Goal: Navigation & Orientation: Find specific page/section

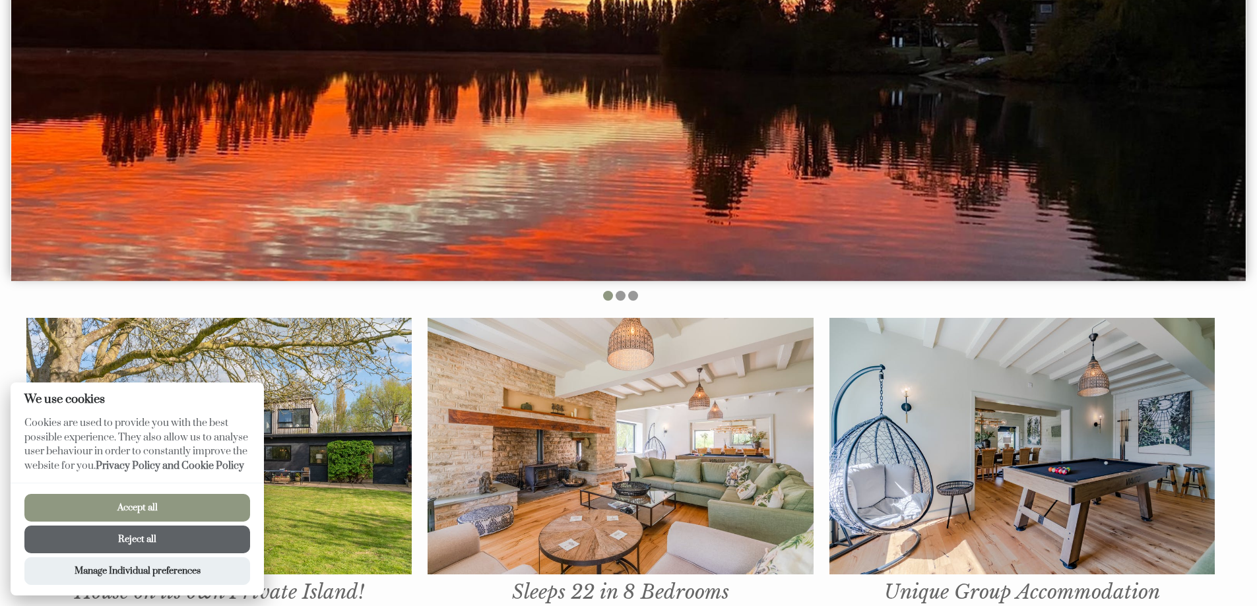
scroll to position [462, 0]
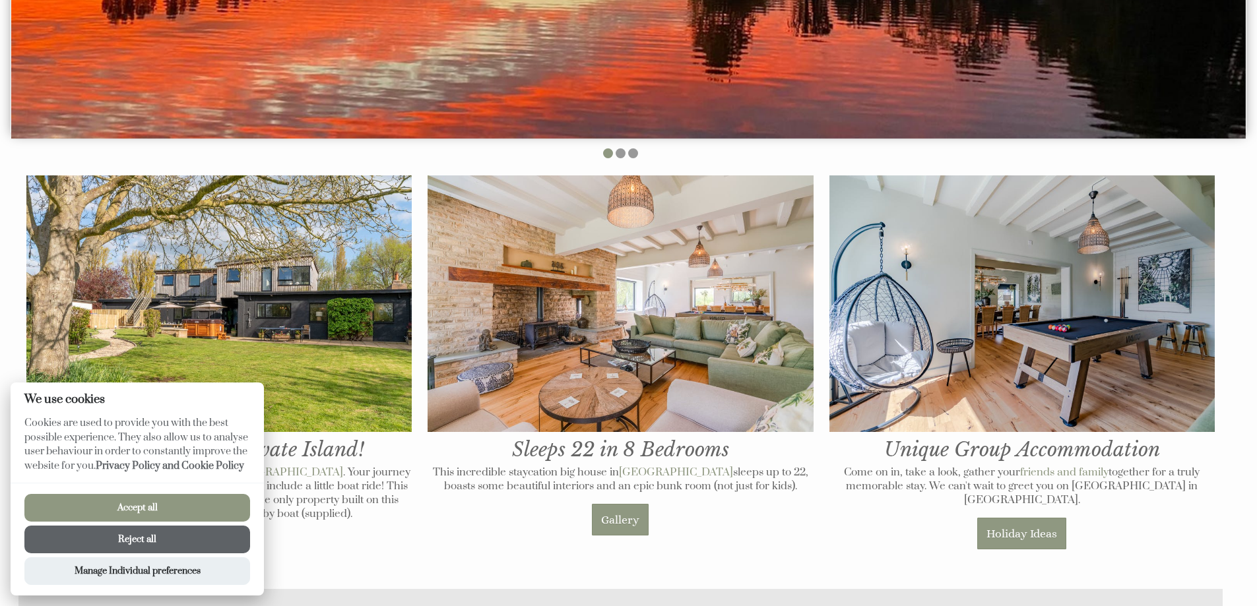
click at [205, 532] on button "Reject all" at bounding box center [137, 540] width 226 height 28
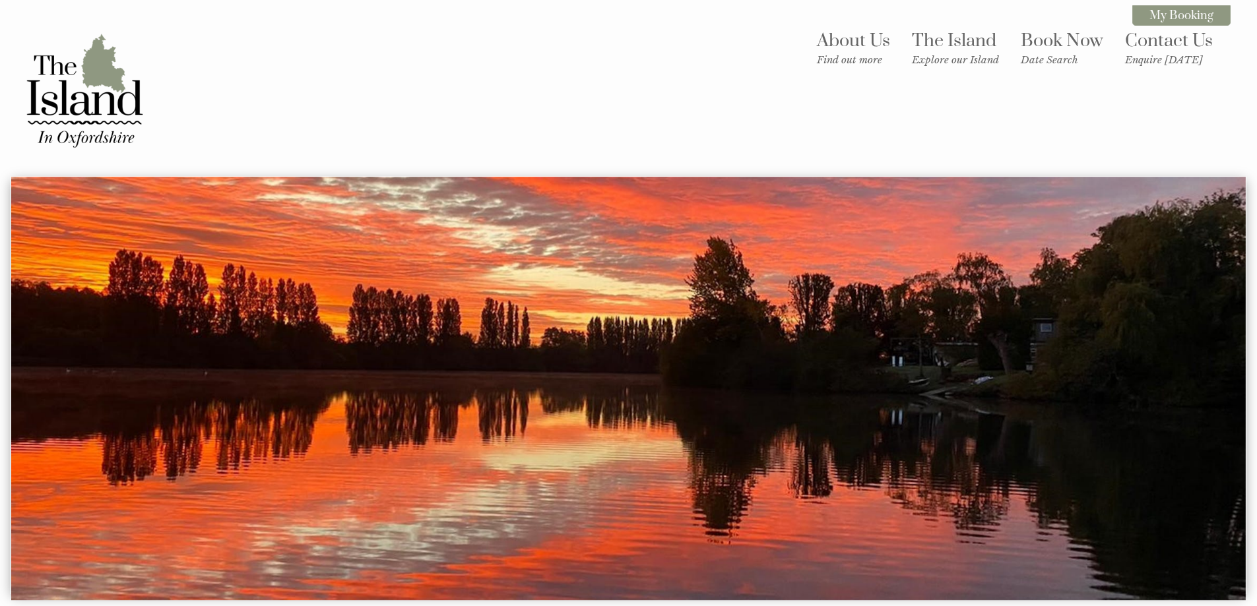
click at [1181, 16] on link "My Booking" at bounding box center [1181, 15] width 98 height 20
click at [1164, 39] on link "Contact Us Enquire [DATE]" at bounding box center [1169, 48] width 88 height 36
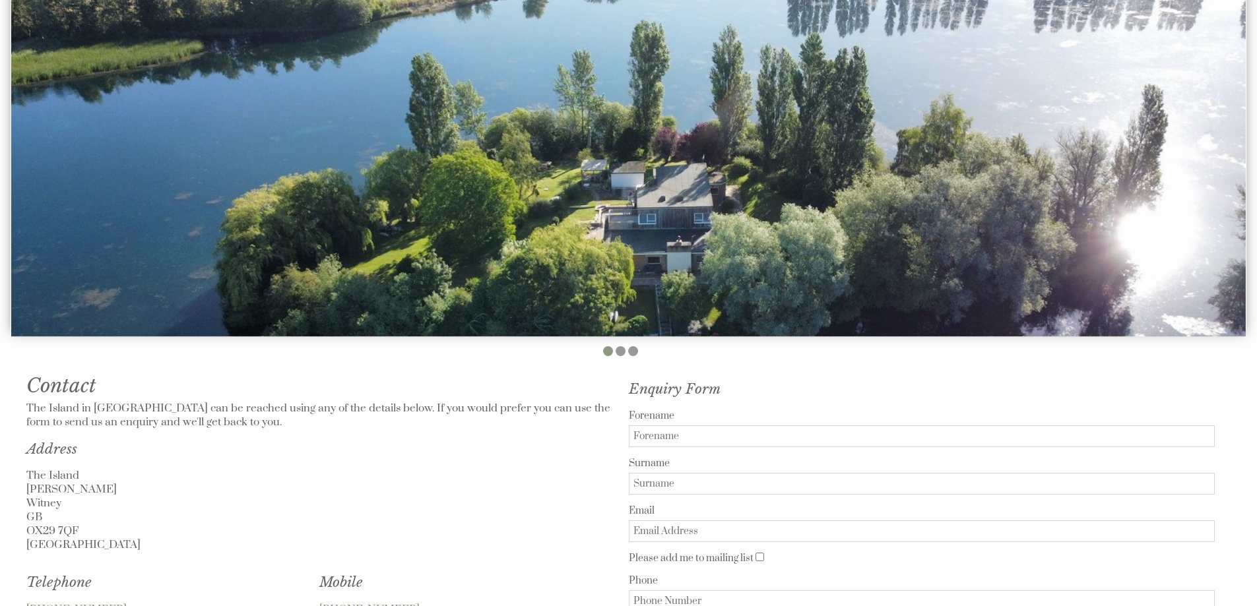
scroll to position [198, 0]
